Goal: Find specific page/section: Find specific page/section

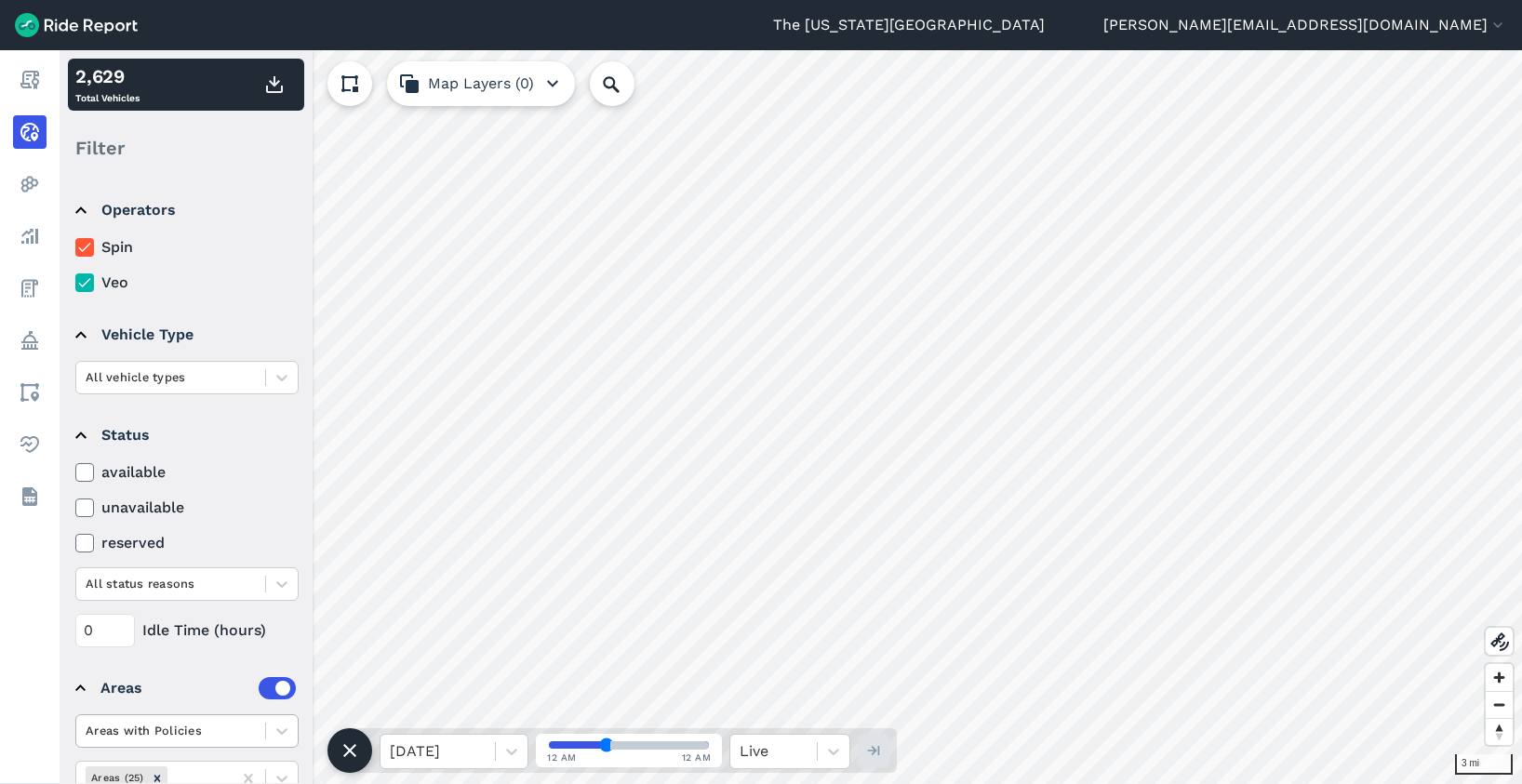
scroll to position [78, 0]
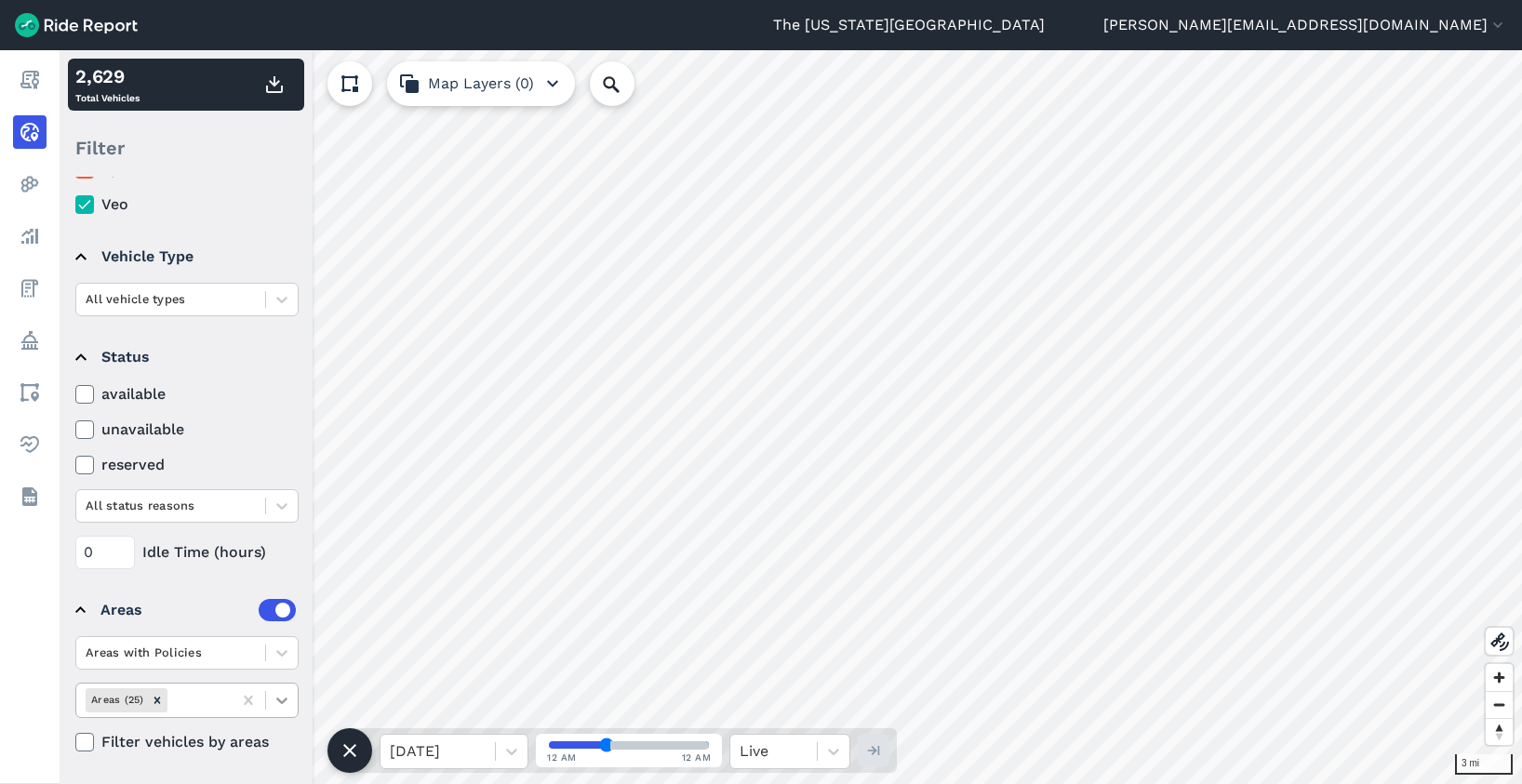
click at [269, 698] on div at bounding box center [282, 700] width 32 height 32
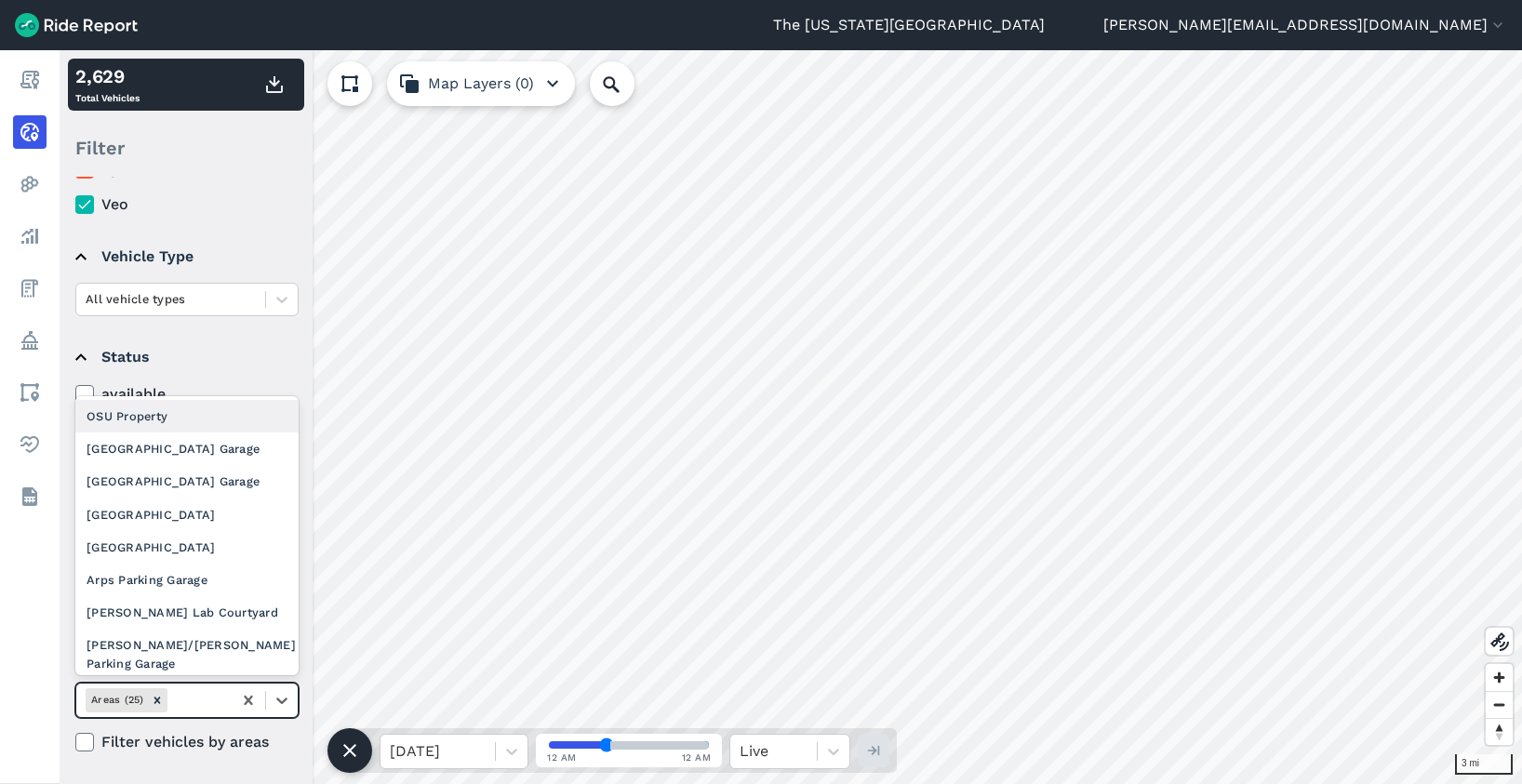
click at [185, 419] on div "OSU Property" at bounding box center [188, 417] width 224 height 33
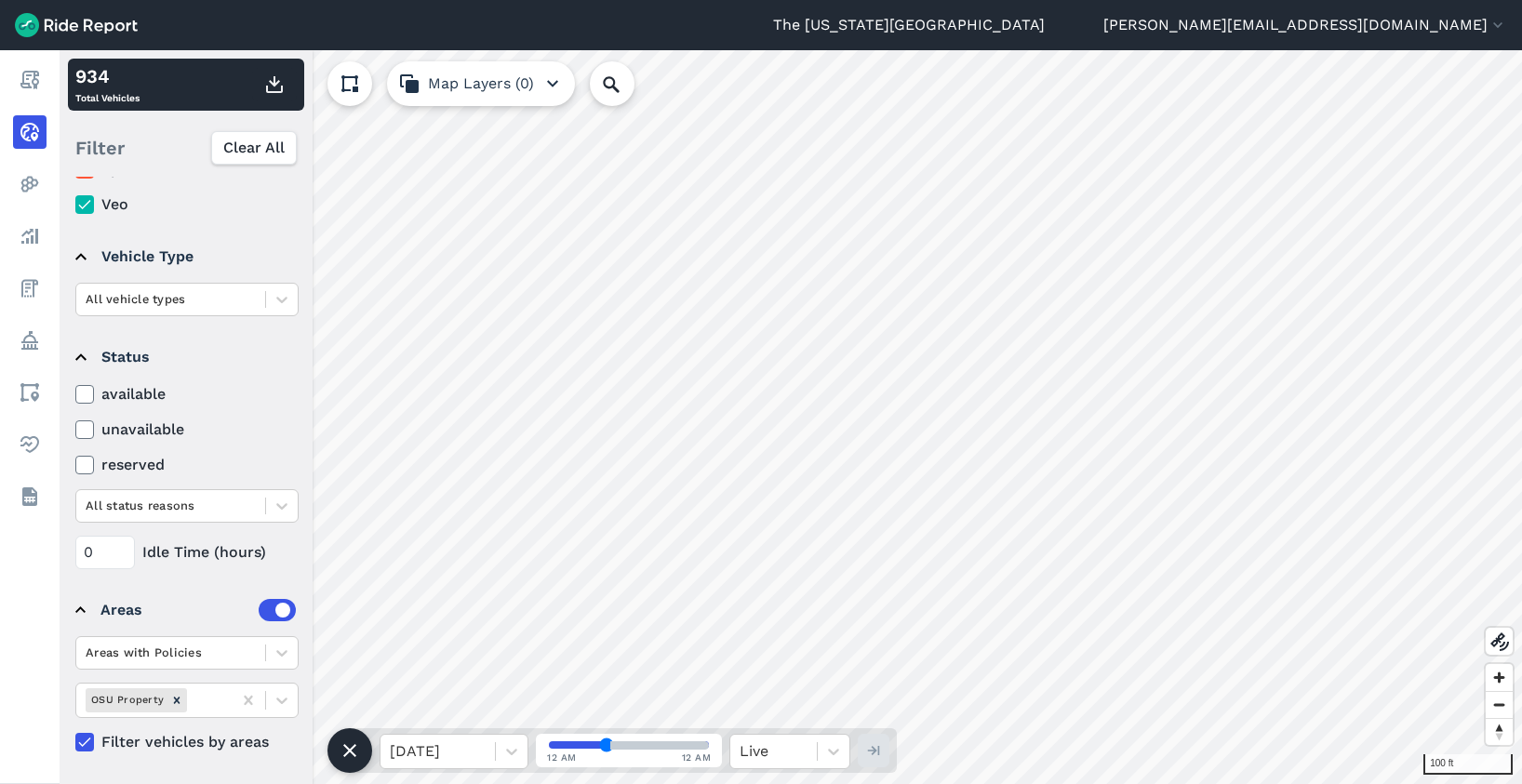
click at [343, 80] on use at bounding box center [349, 84] width 17 height 17
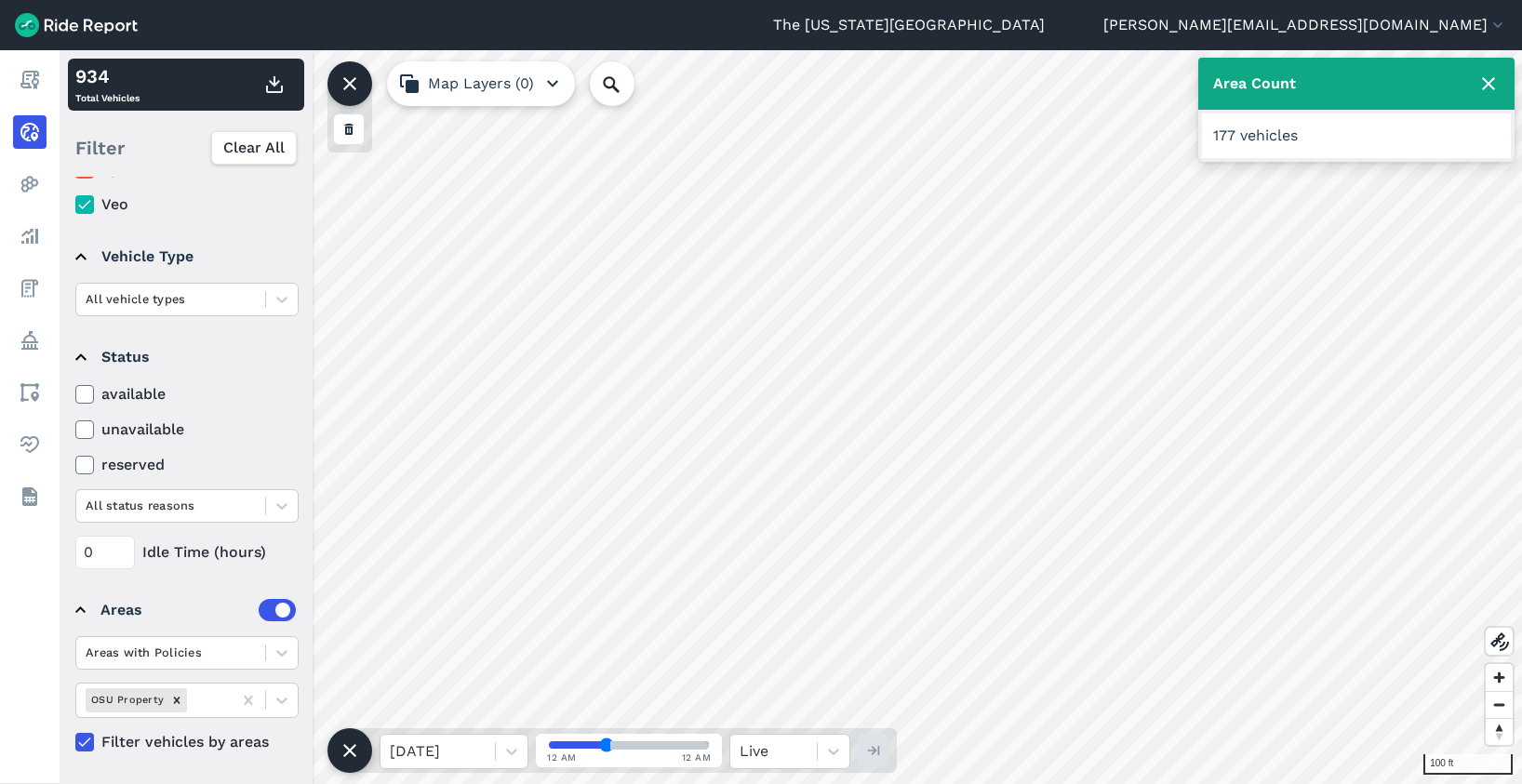
click at [1489, 80] on icon at bounding box center [1488, 84] width 22 height 22
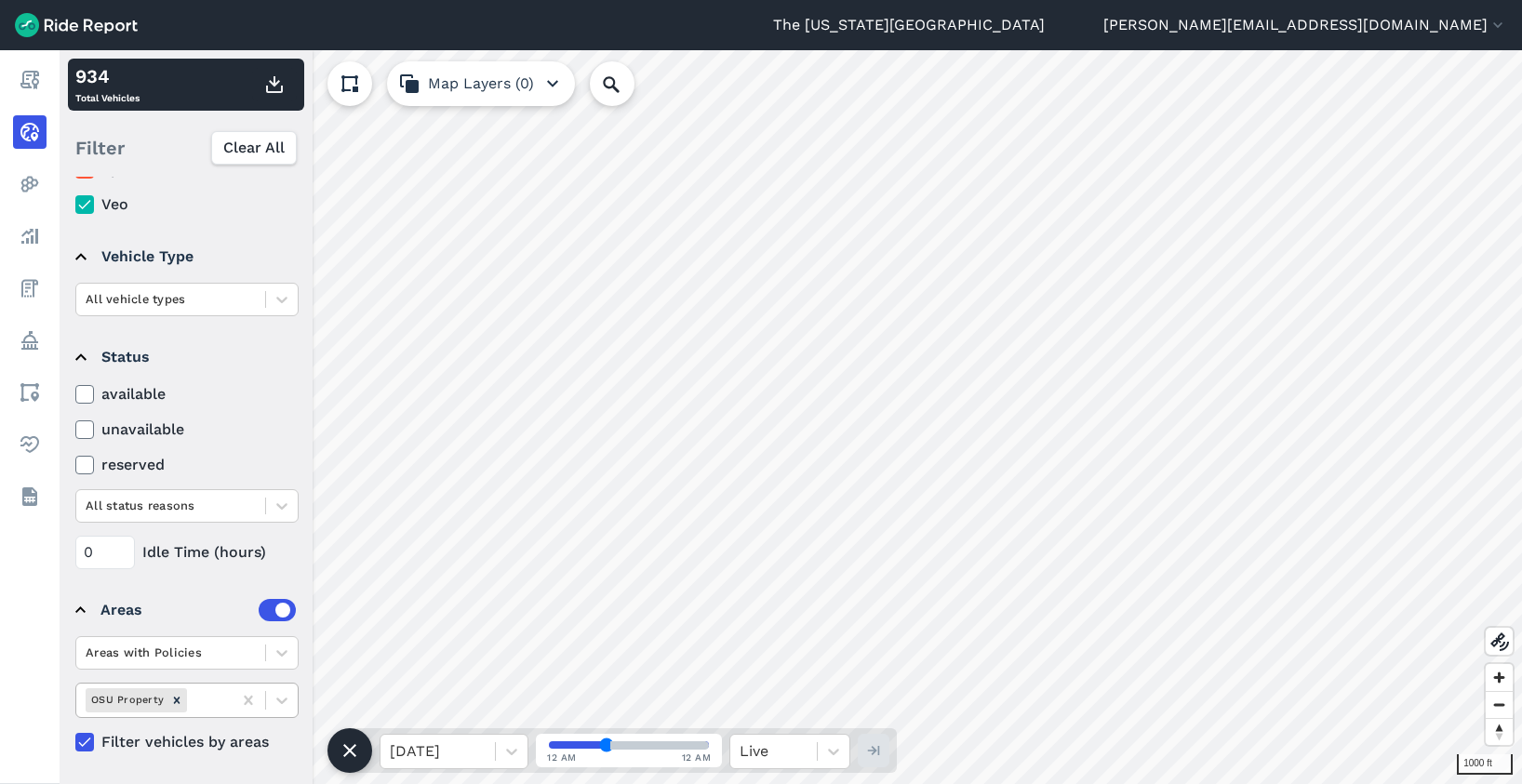
click at [172, 700] on icon "Remove OSU Property" at bounding box center [176, 699] width 13 height 13
click at [275, 701] on icon at bounding box center [281, 699] width 18 height 18
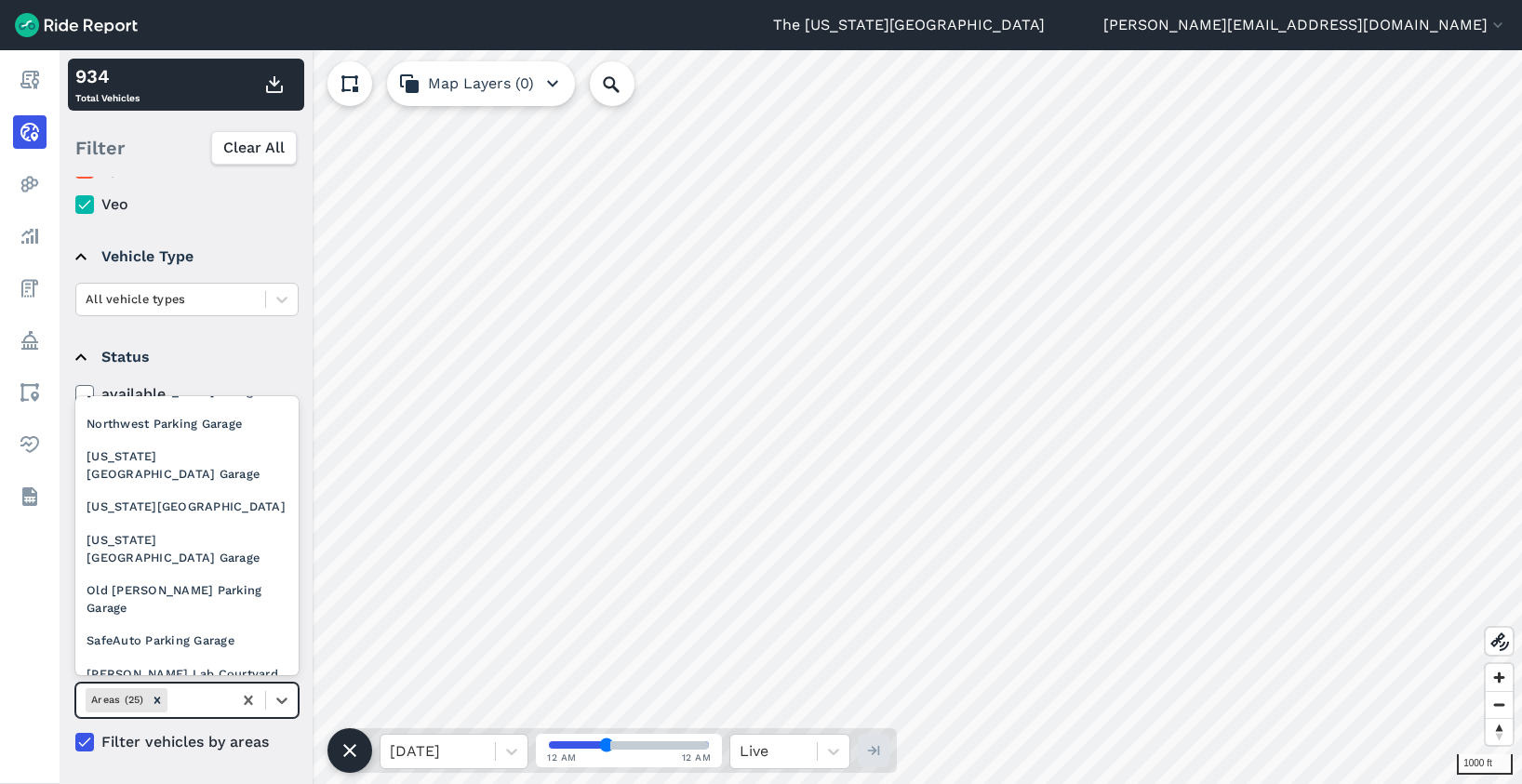
scroll to position [450, 0]
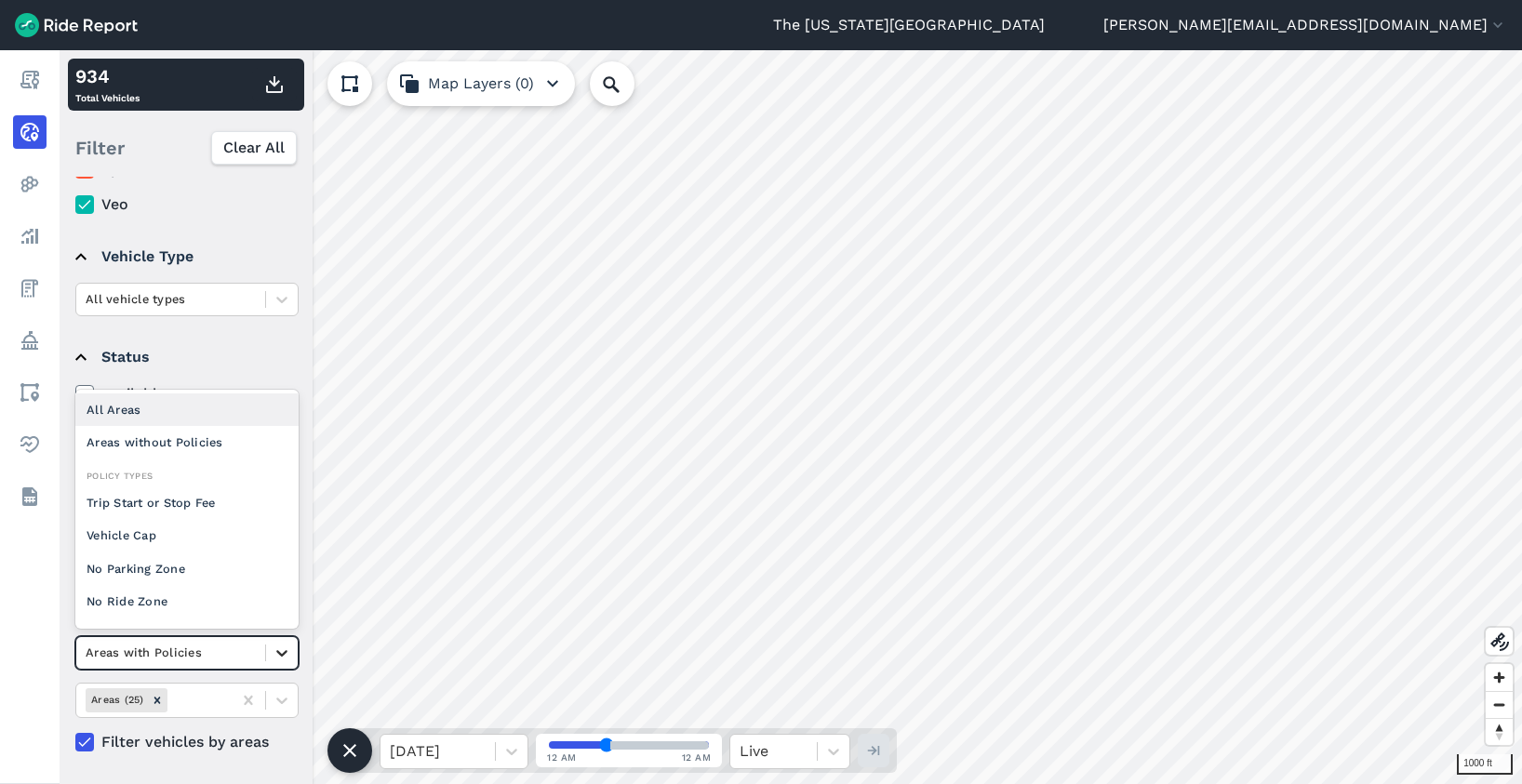
drag, startPoint x: 274, startPoint y: 657, endPoint x: 275, endPoint y: 646, distance: 11.0
click at [275, 657] on icon at bounding box center [281, 652] width 18 height 18
click at [168, 414] on div "All Areas" at bounding box center [188, 410] width 224 height 33
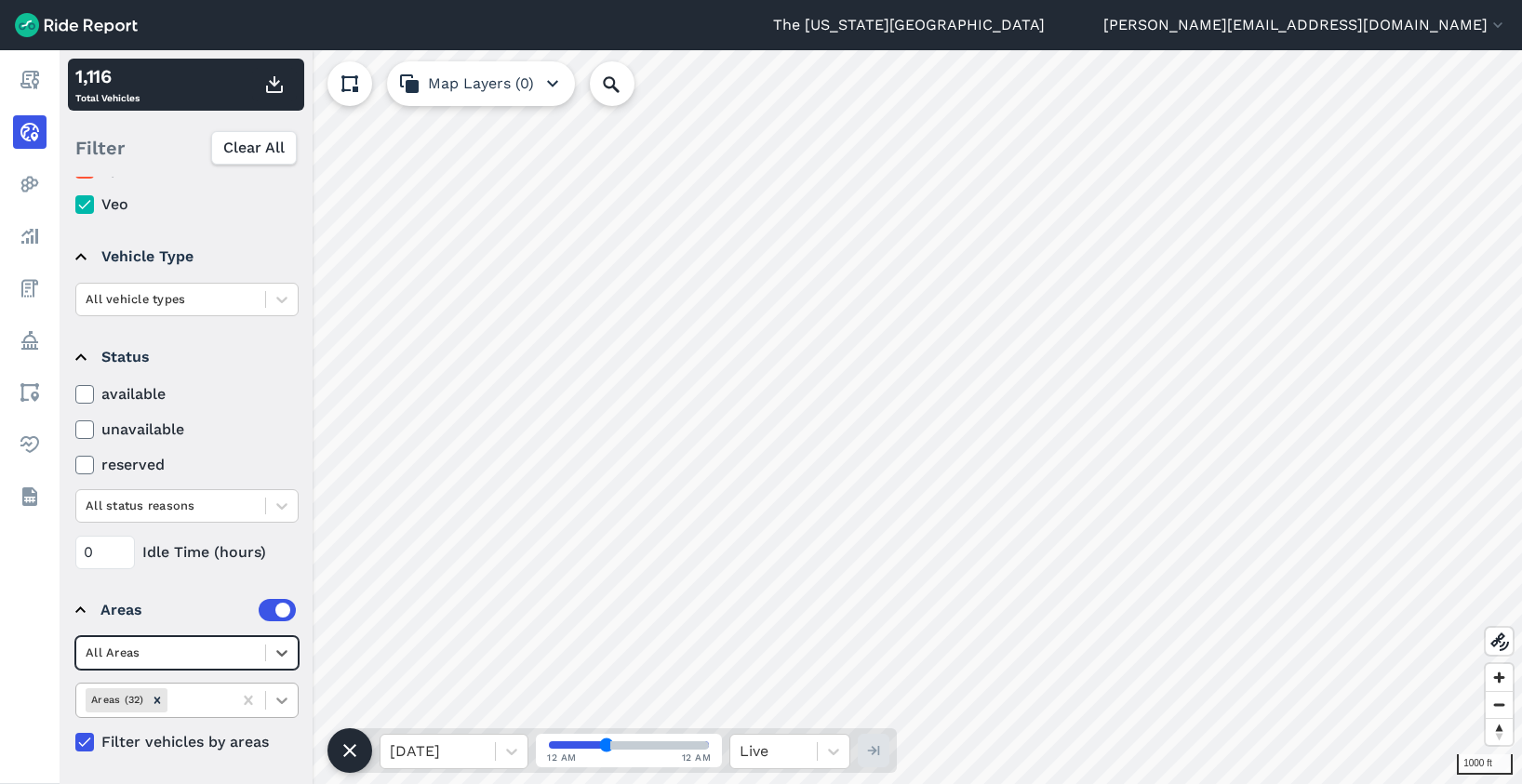
click at [284, 701] on icon at bounding box center [281, 700] width 11 height 7
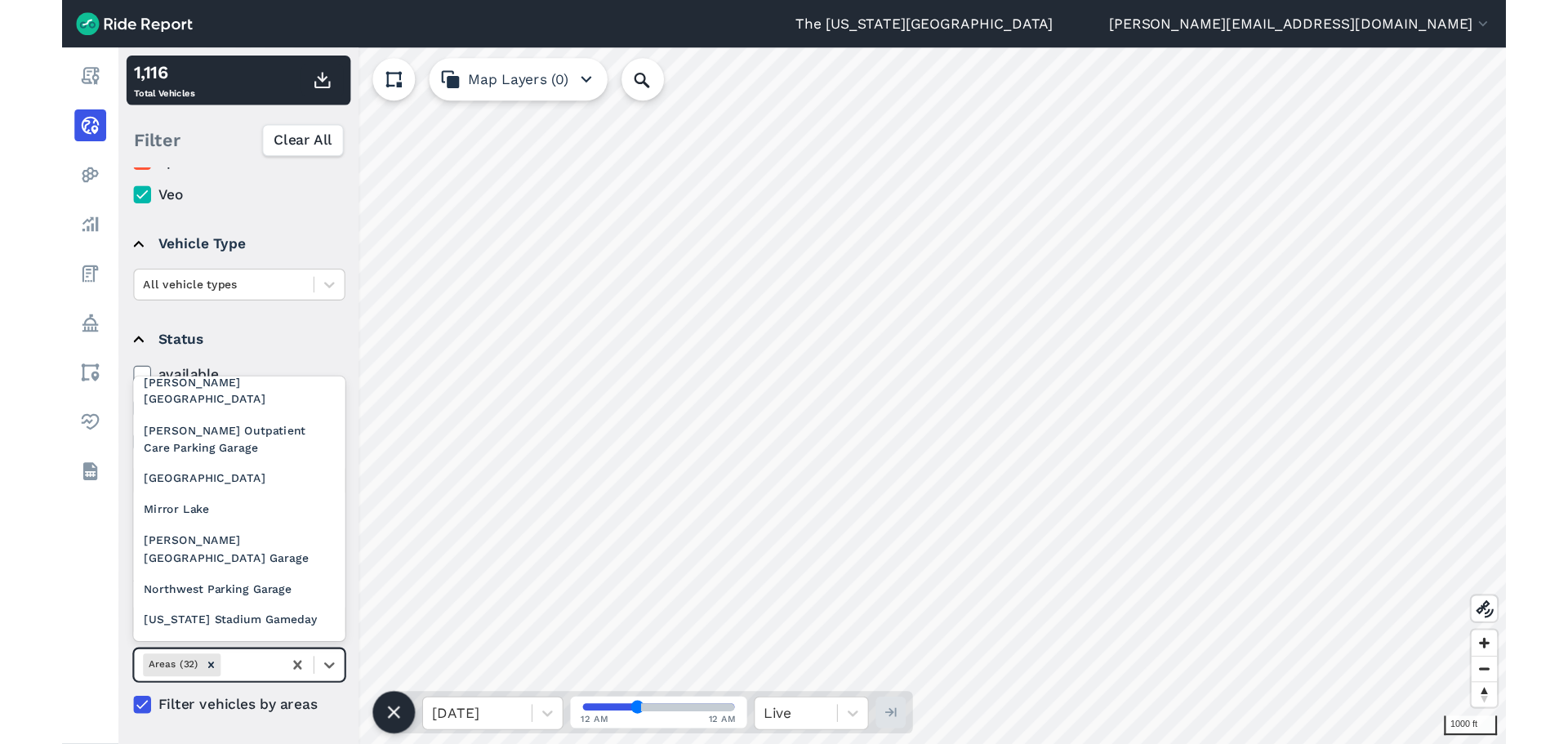
scroll to position [327, 0]
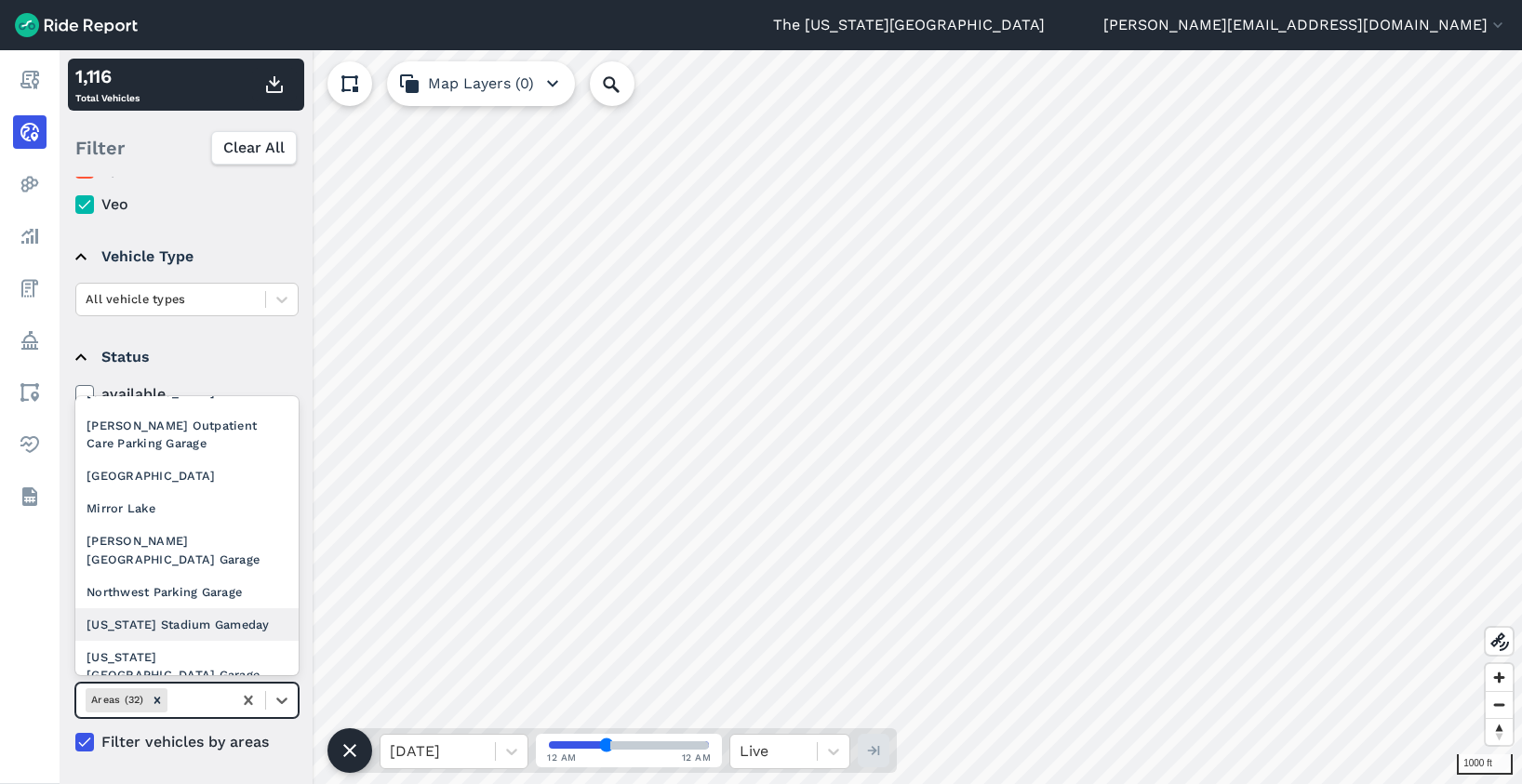
click at [176, 608] on div "[US_STATE] Stadium Gameday" at bounding box center [188, 625] width 224 height 33
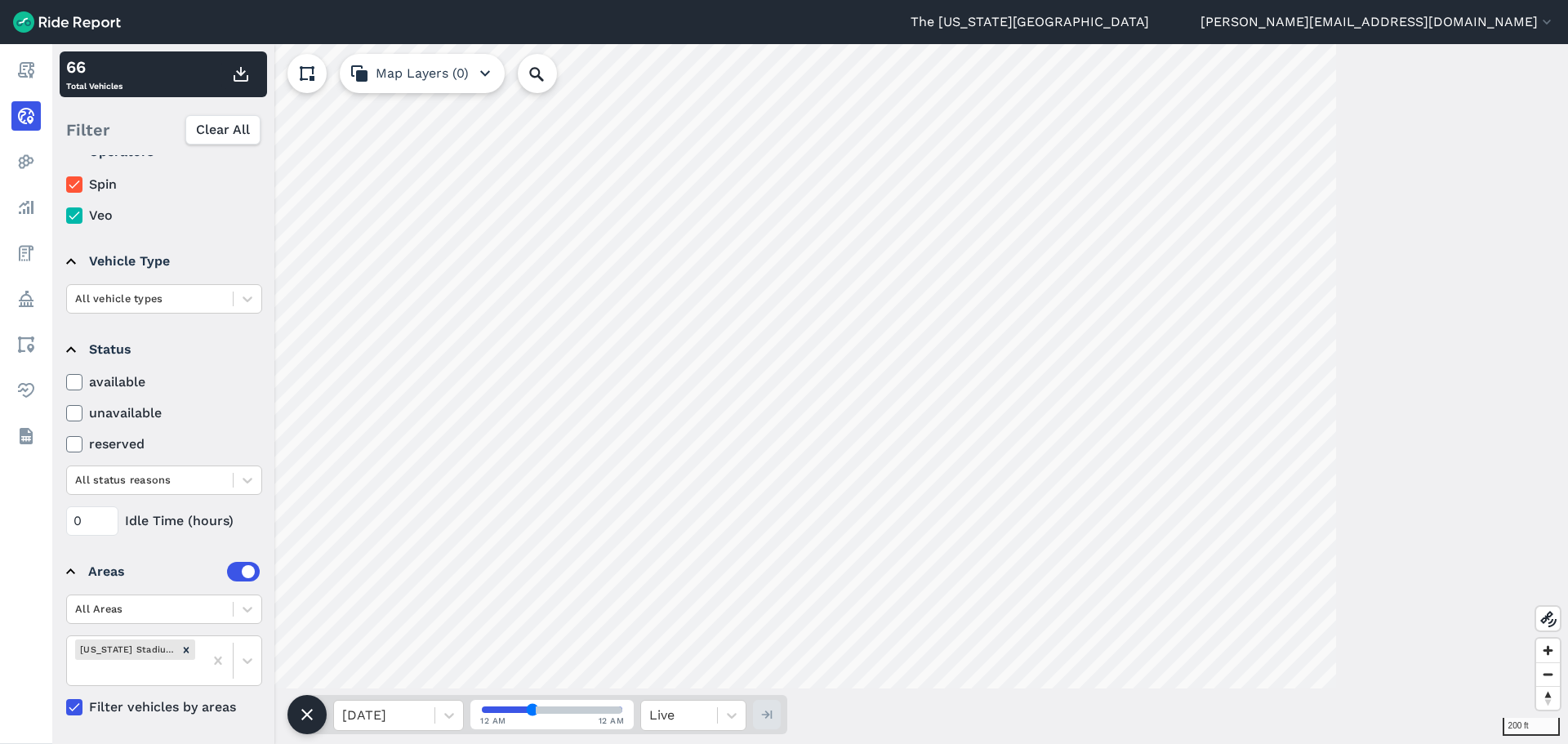
scroll to position [32, 0]
click at [248, 658] on icon at bounding box center [247, 660] width 16 height 16
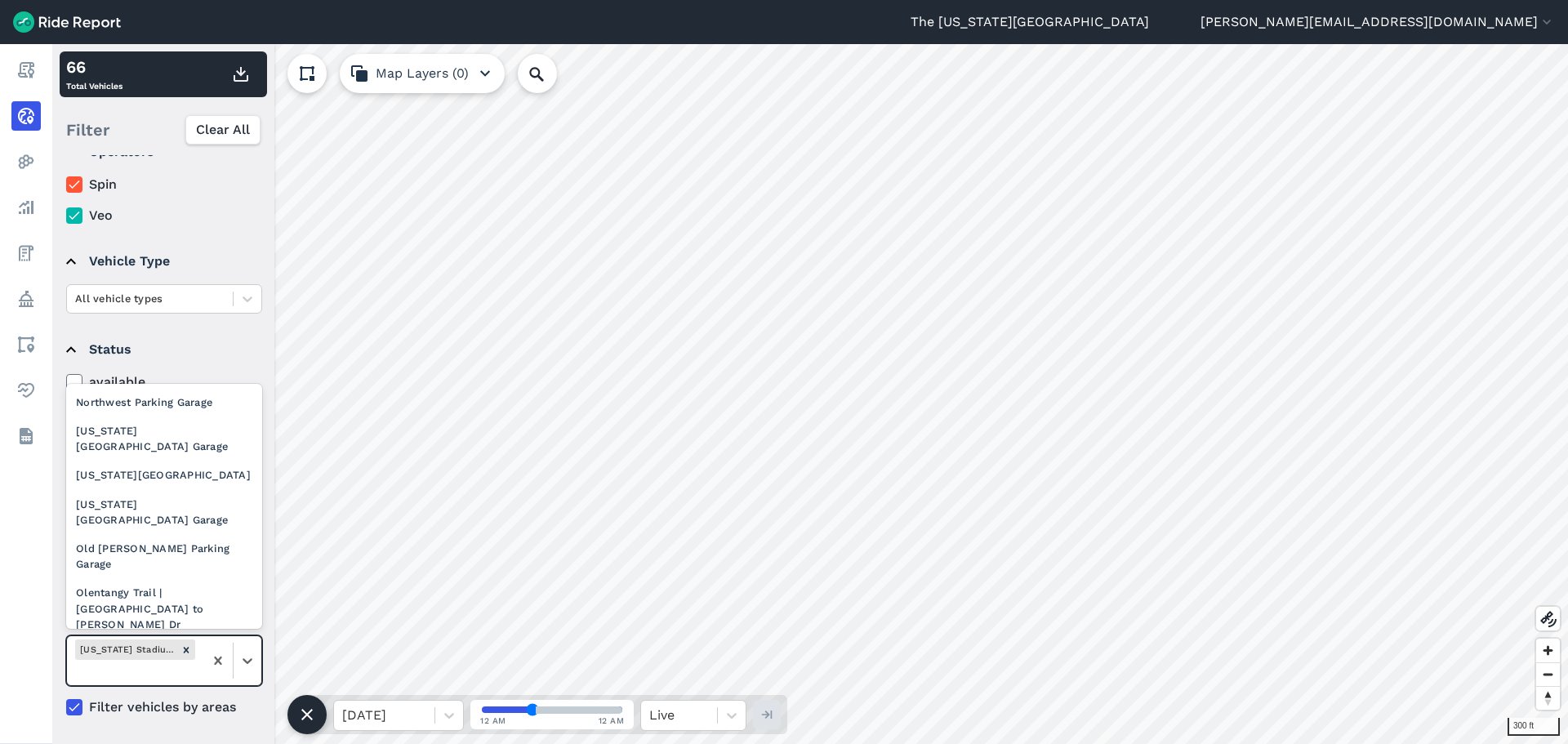
scroll to position [490, 0]
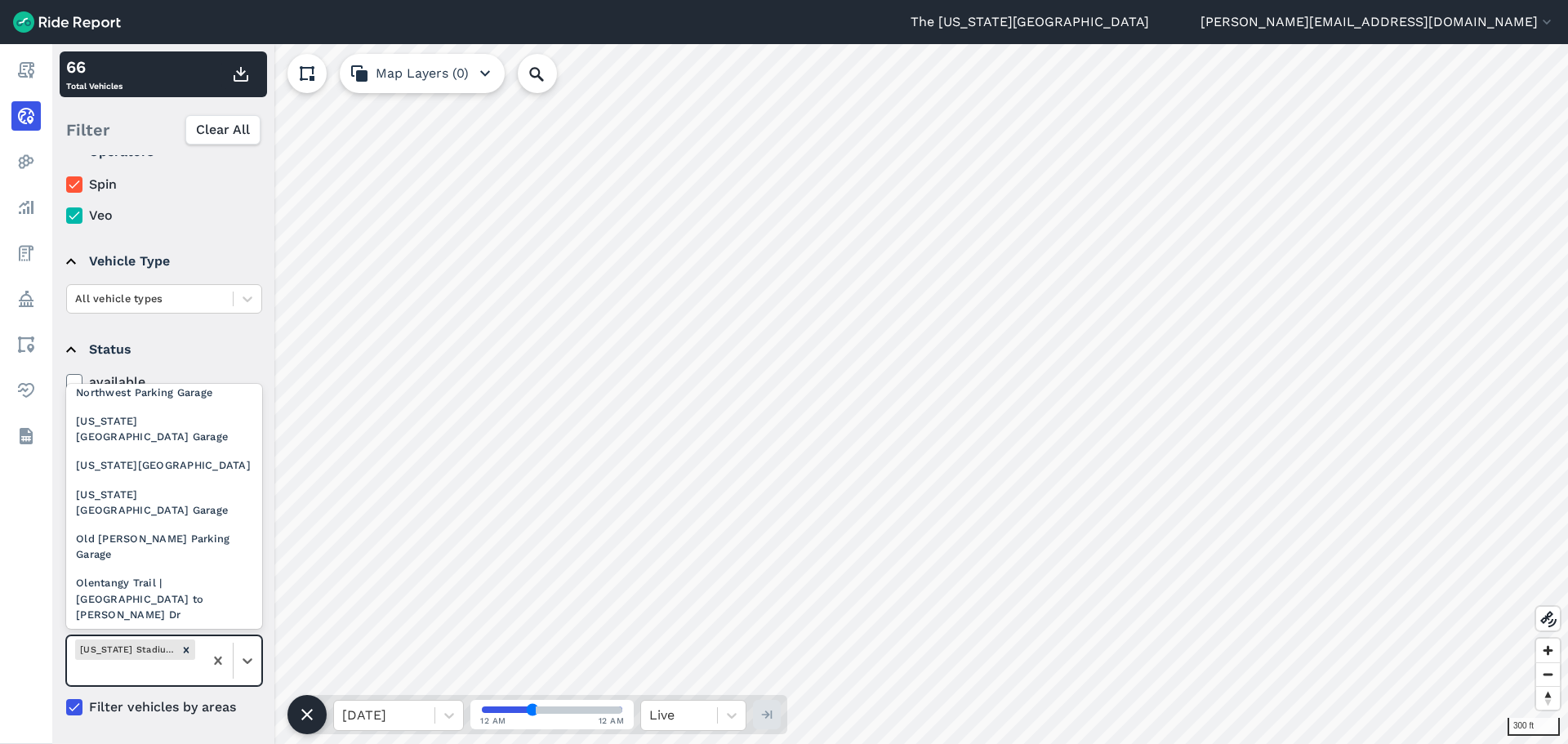
click at [170, 687] on div "[GEOGRAPHIC_DATA][PERSON_NAME] | Ice Rink | ROTC" at bounding box center [165, 717] width 196 height 61
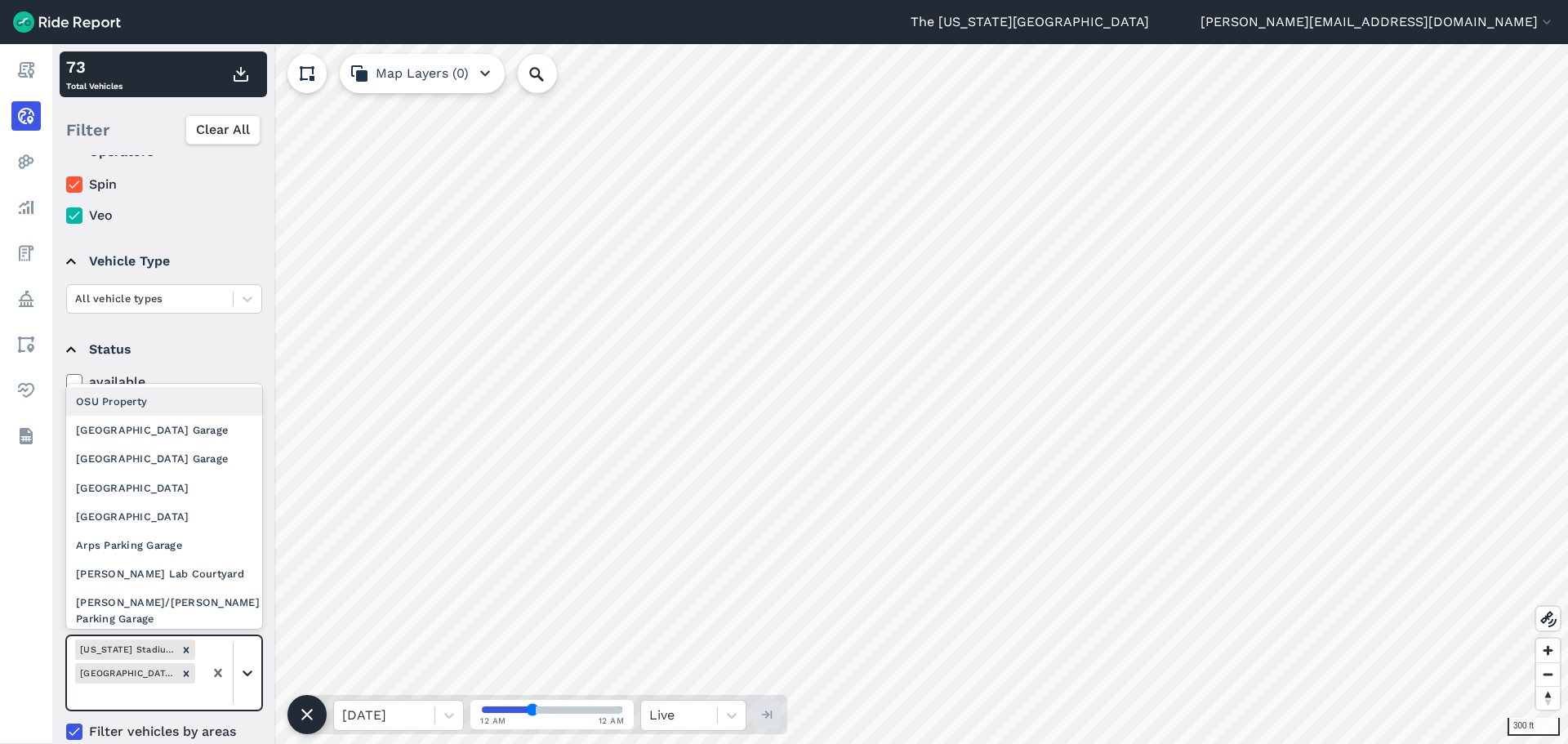
click at [249, 673] on icon at bounding box center [247, 673] width 9 height 6
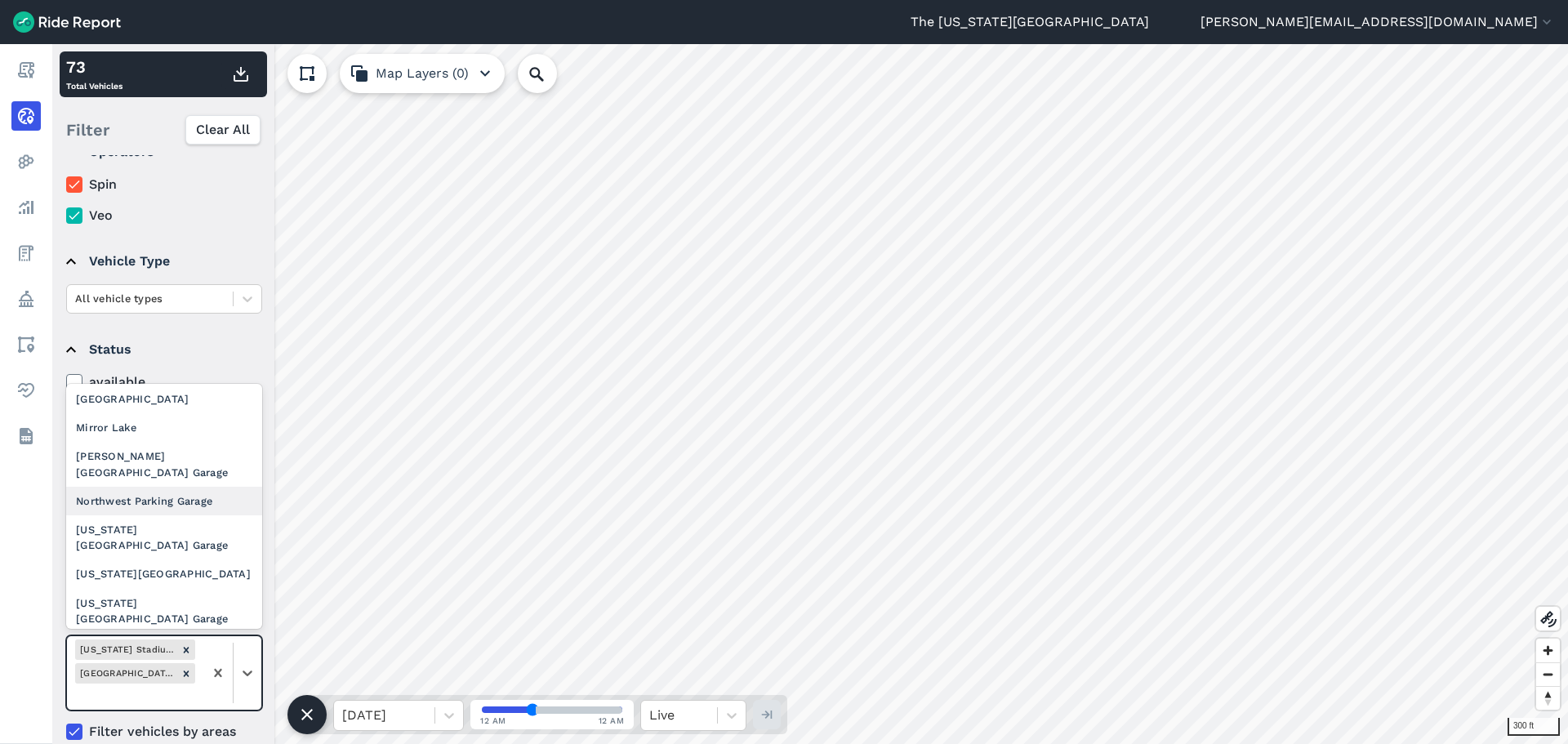
scroll to position [409, 0]
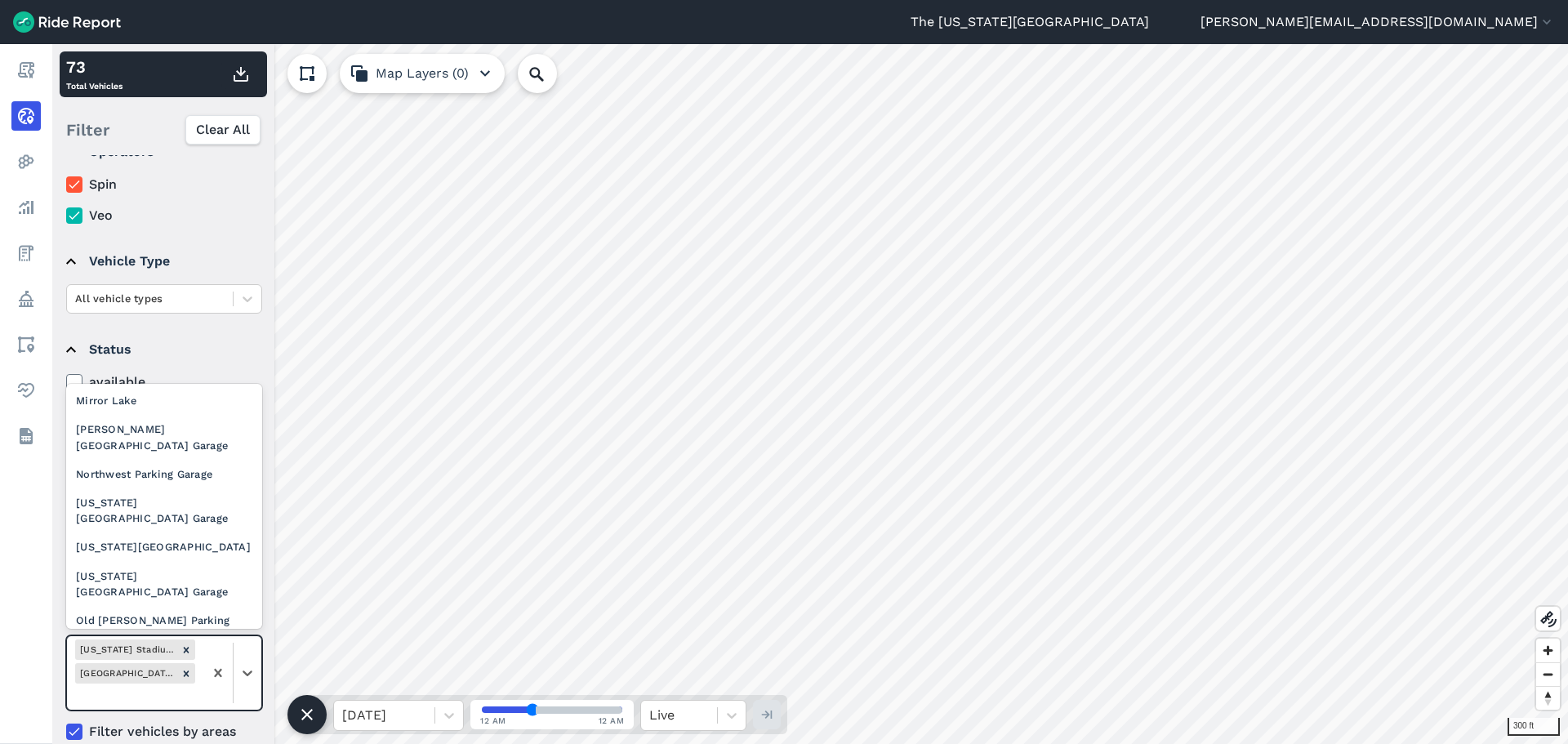
click at [162, 650] on div "Olentangy Trail | [GEOGRAPHIC_DATA] to [PERSON_NAME] Dr" at bounding box center [165, 680] width 196 height 61
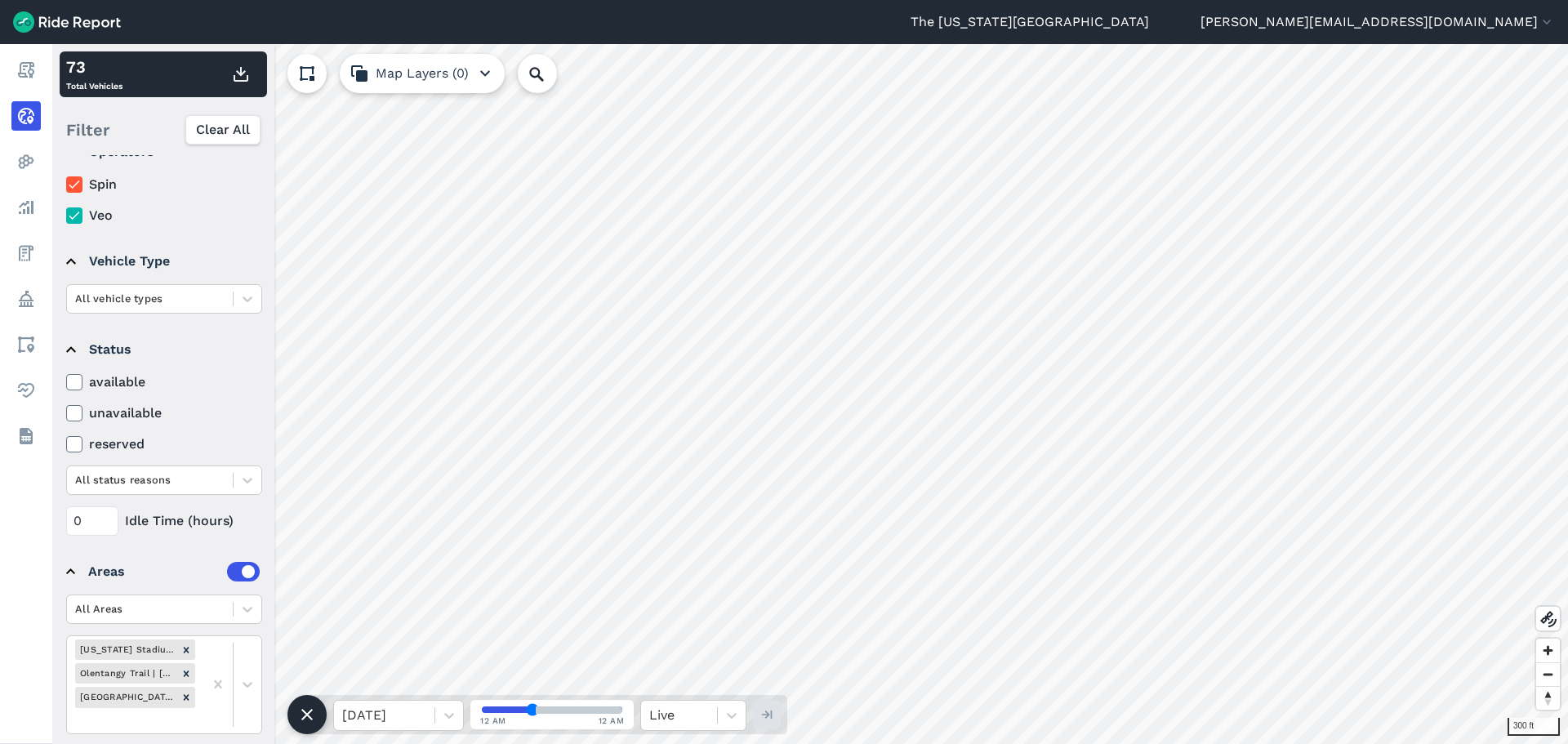
click at [225, 439] on div "300 ft 73 Total Vehicles Filter Clear All Operators Spin Veo Vehicle Type All v…" at bounding box center [810, 394] width 1516 height 700
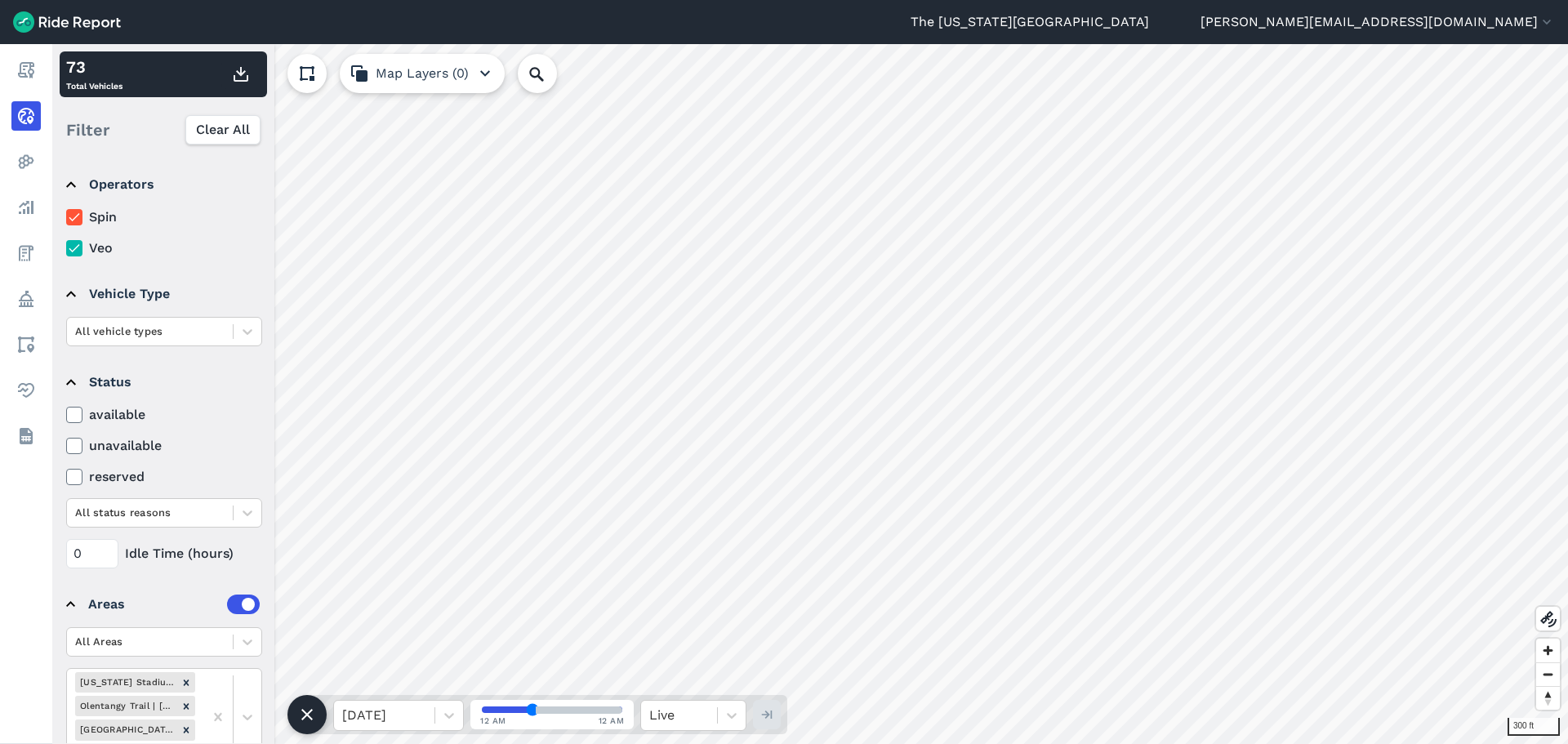
scroll to position [81, 0]
